Goal: Task Accomplishment & Management: Use online tool/utility

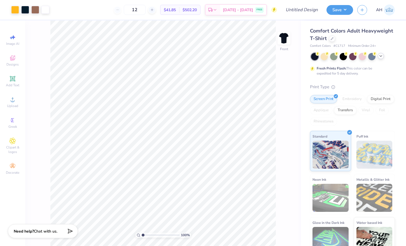
click at [383, 58] on div at bounding box center [353, 56] width 84 height 7
click at [381, 57] on icon at bounding box center [381, 56] width 4 height 4
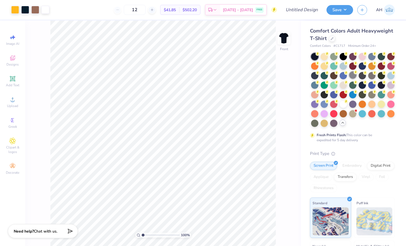
click at [352, 76] on div at bounding box center [352, 74] width 7 height 7
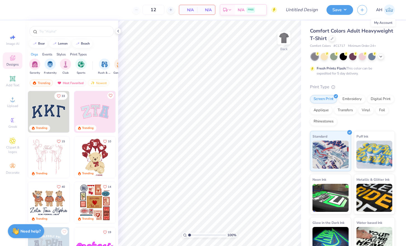
click at [389, 11] on img at bounding box center [389, 9] width 11 height 11
click at [56, 32] on input "text" at bounding box center [75, 32] width 72 height 6
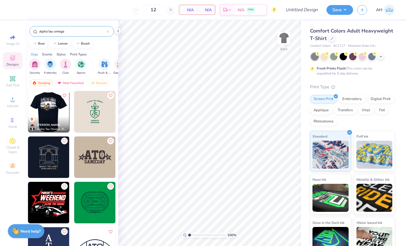
type input "alpha tau omega"
click at [51, 107] on div at bounding box center [49, 111] width 124 height 41
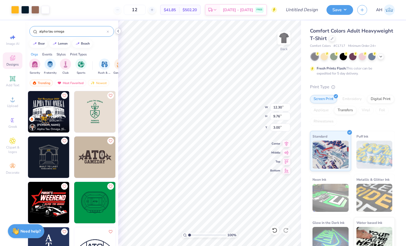
click at [119, 30] on icon at bounding box center [118, 31] width 4 height 4
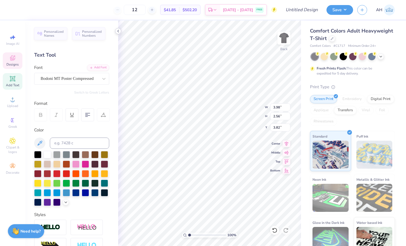
type textarea "A"
type textarea "Delta"
